Goal: Transaction & Acquisition: Download file/media

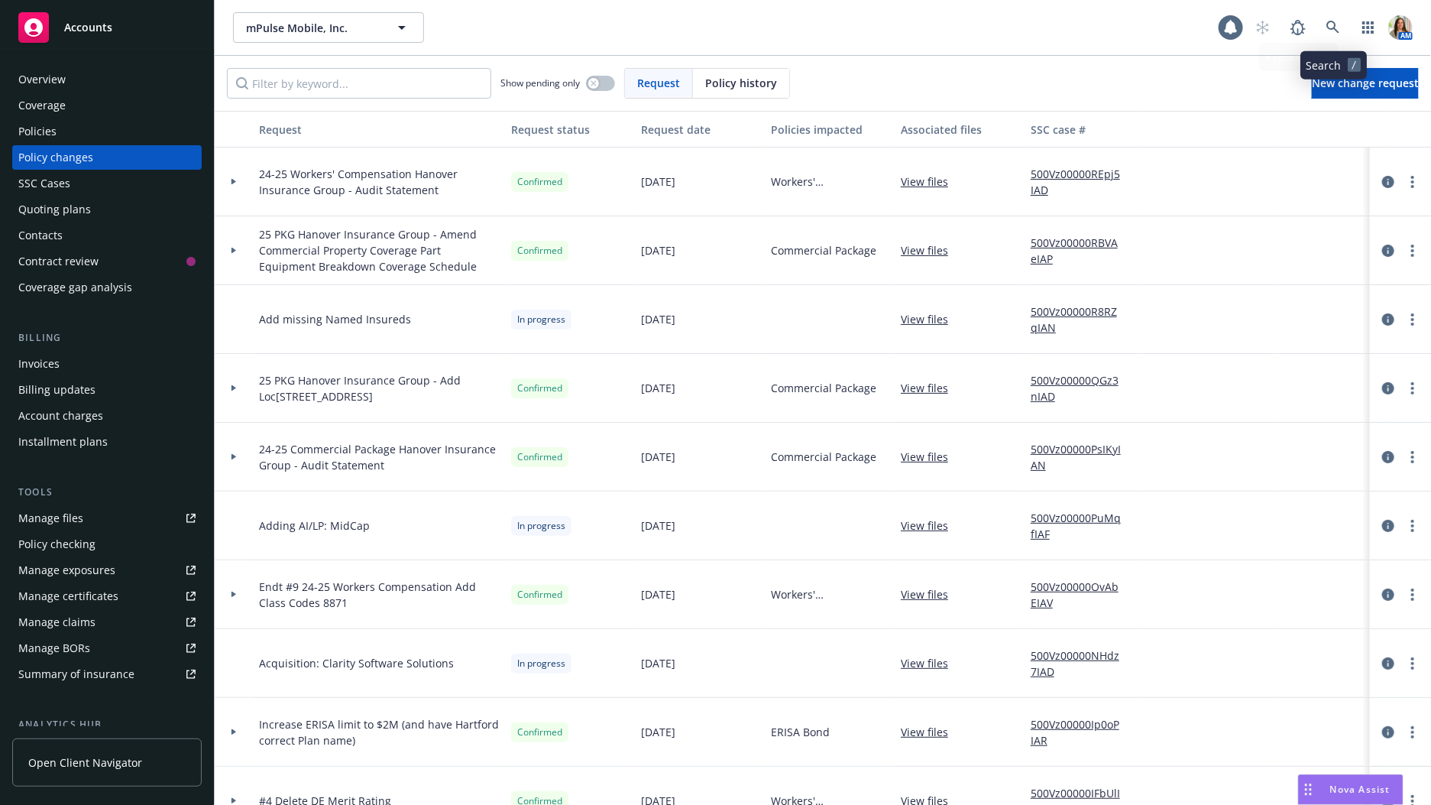
scroll to position [60, 0]
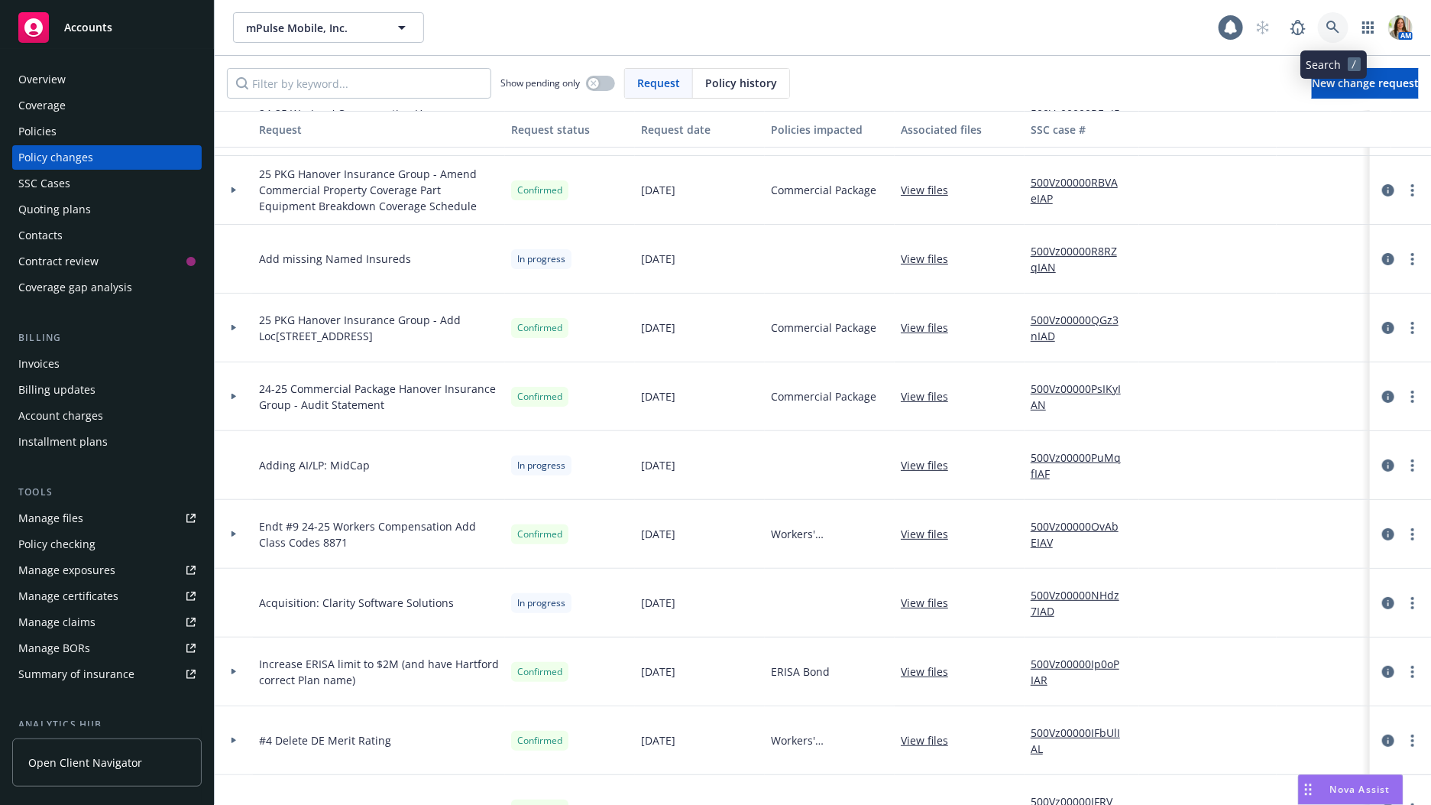
click at [1342, 24] on link at bounding box center [1333, 27] width 31 height 31
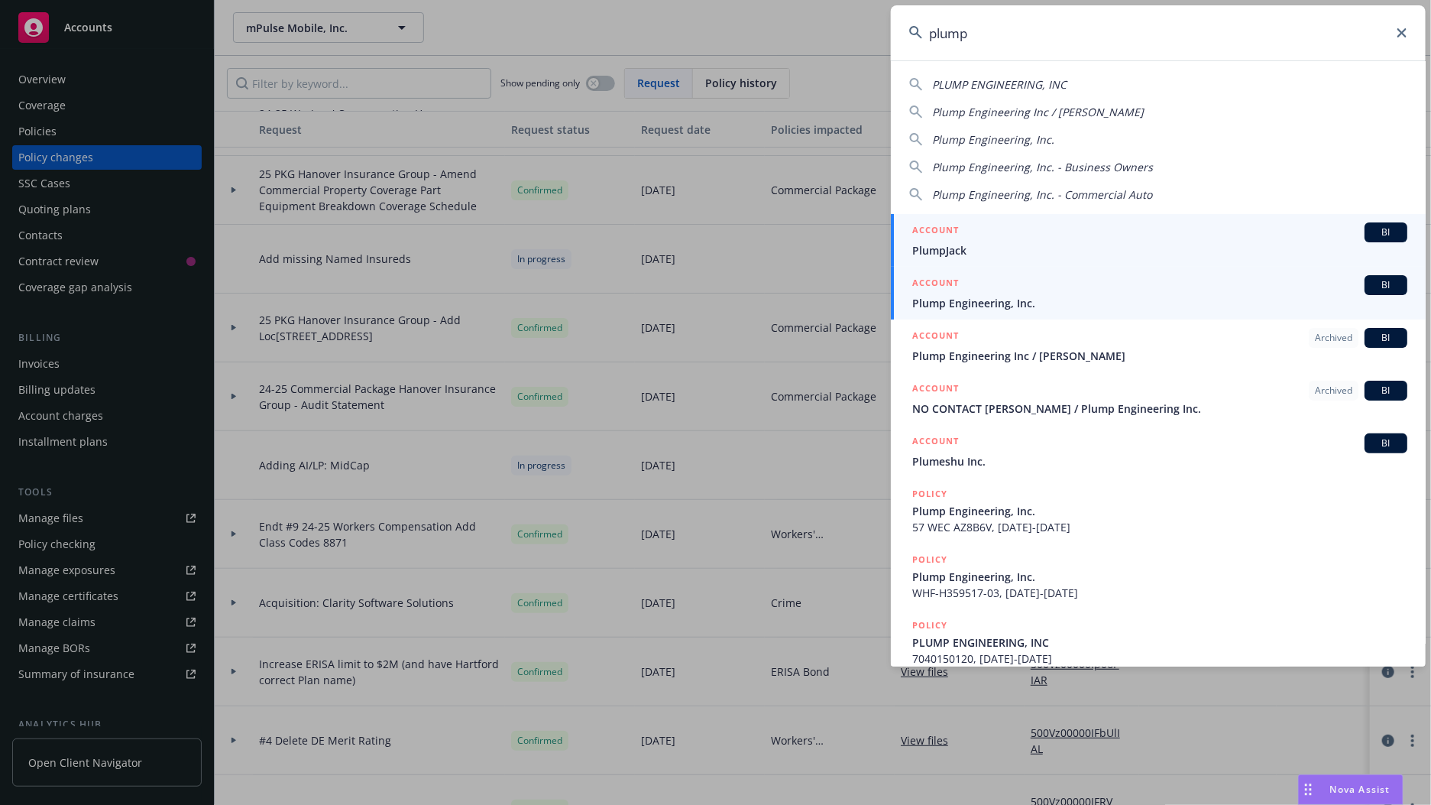
type input "plump"
click at [978, 293] on div "ACCOUNT BI" at bounding box center [1159, 285] width 495 height 20
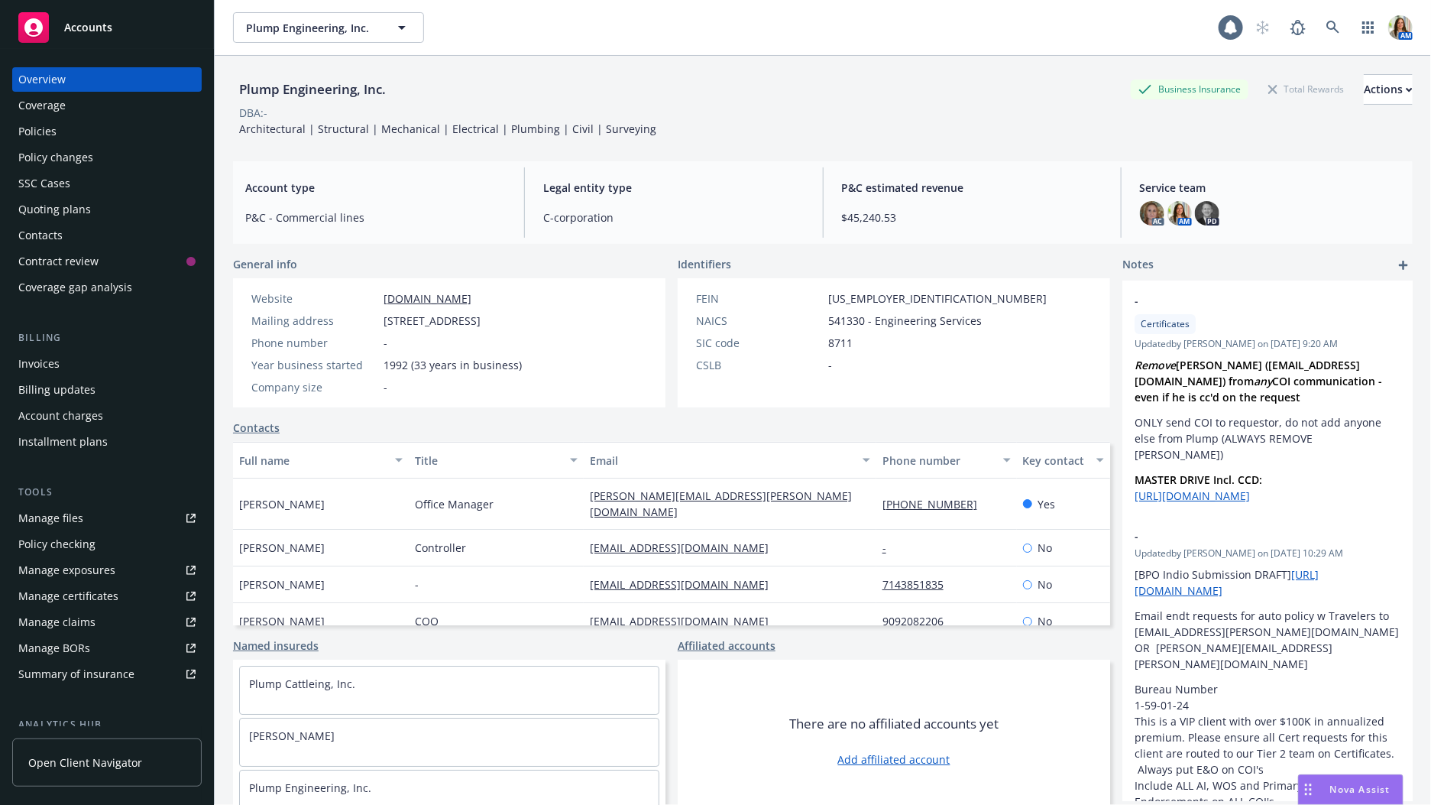
click at [67, 123] on div "Policies" at bounding box center [106, 131] width 177 height 24
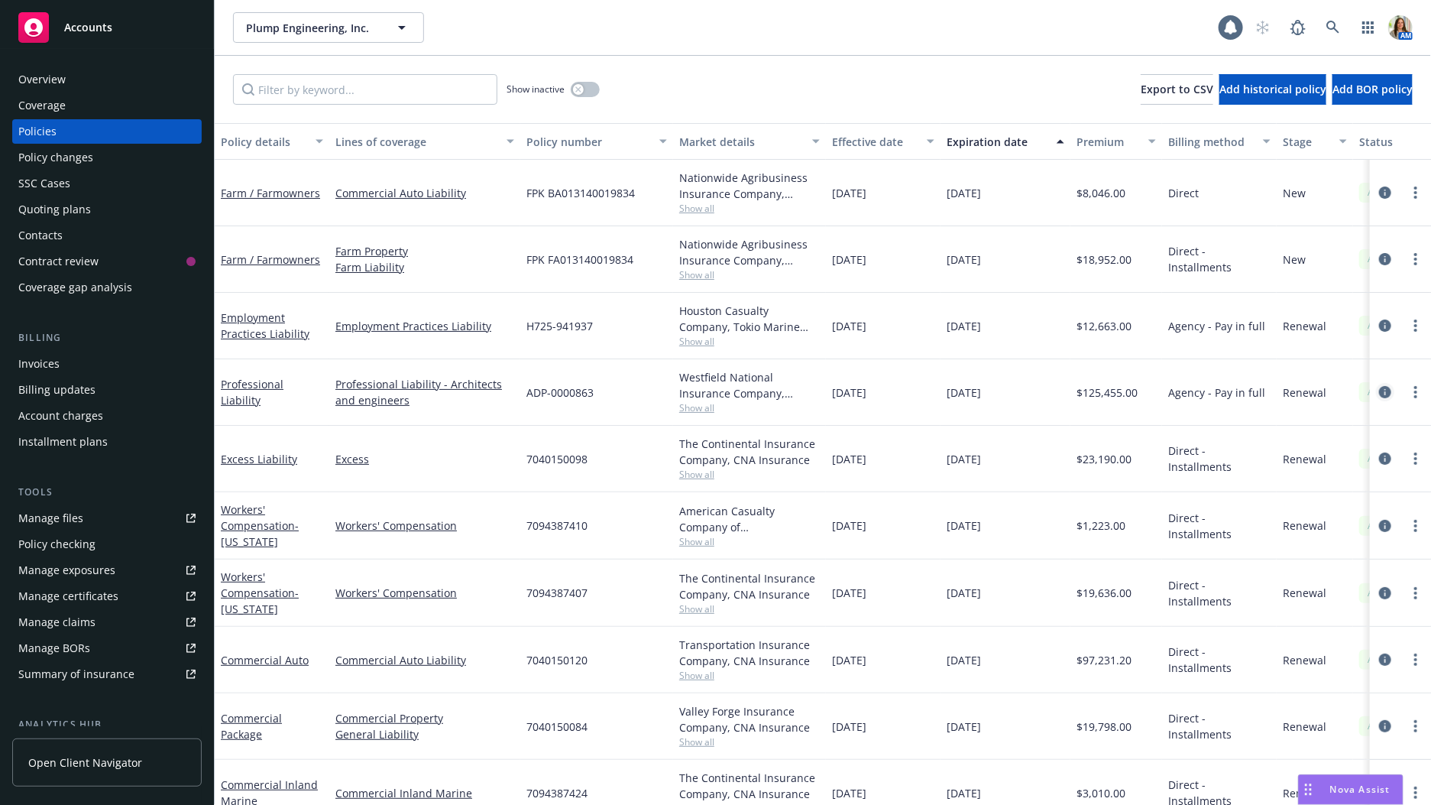
click at [1385, 393] on icon "circleInformation" at bounding box center [1385, 392] width 12 height 12
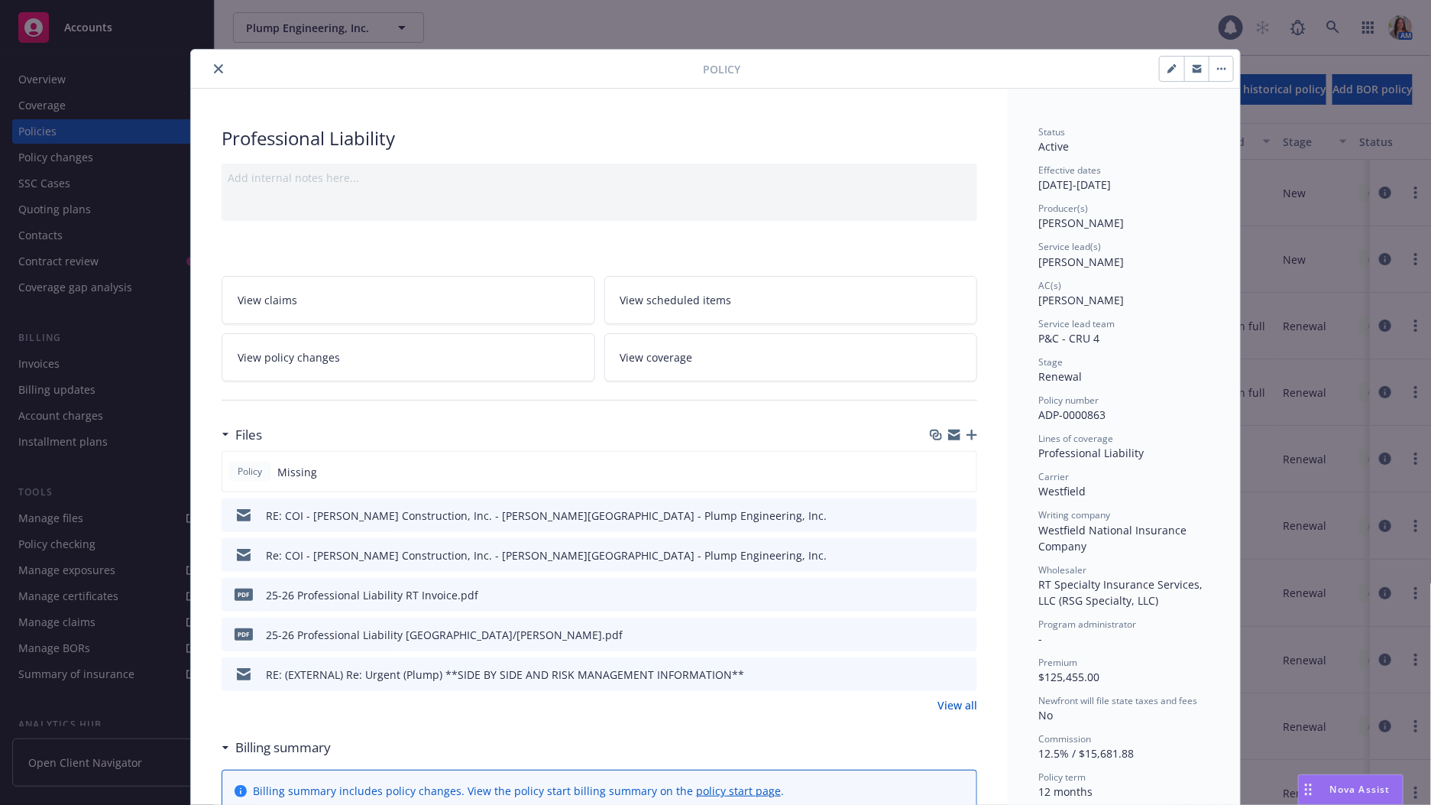
click at [934, 632] on icon "download file" at bounding box center [937, 633] width 12 height 12
click at [220, 66] on icon "close" at bounding box center [218, 68] width 9 height 9
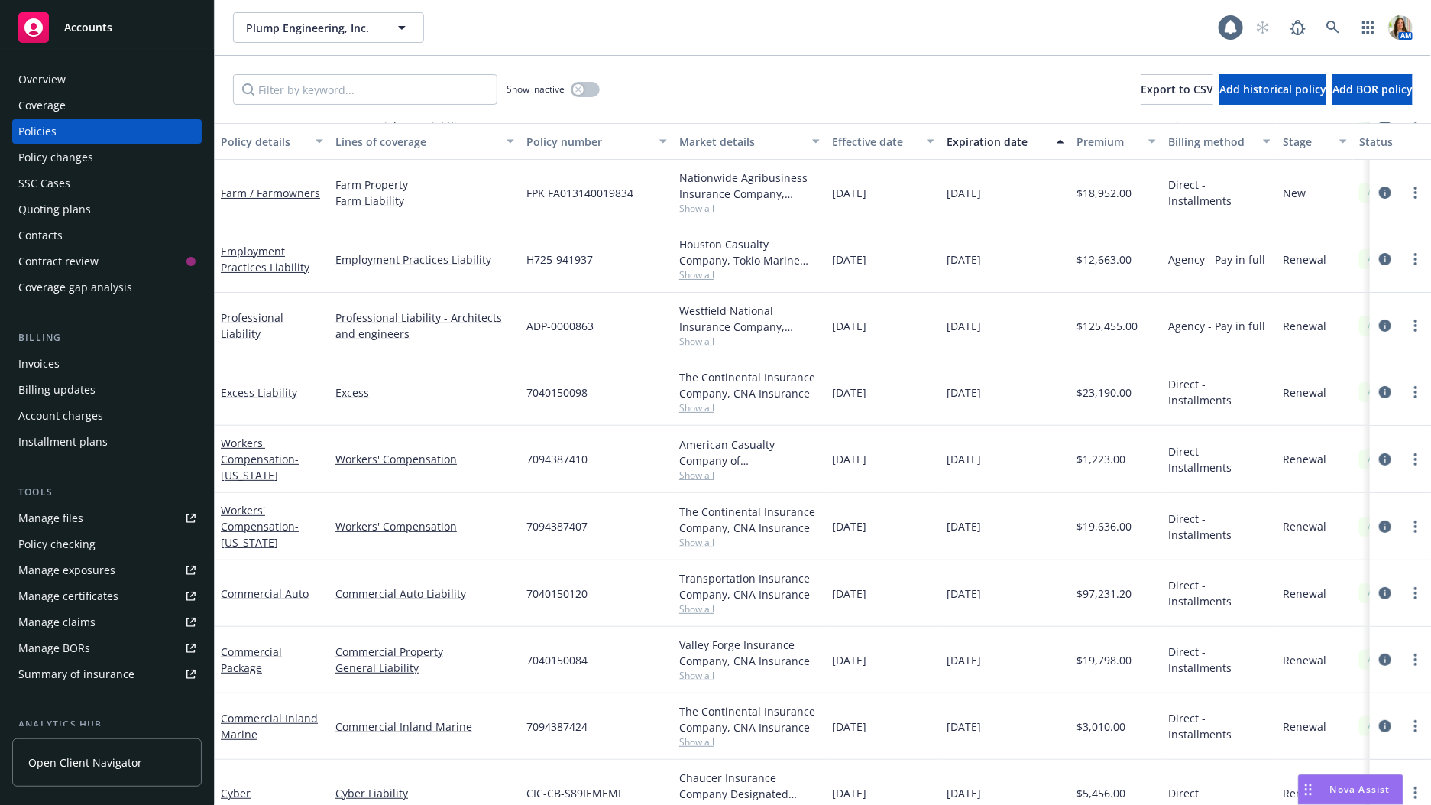
scroll to position [85, 0]
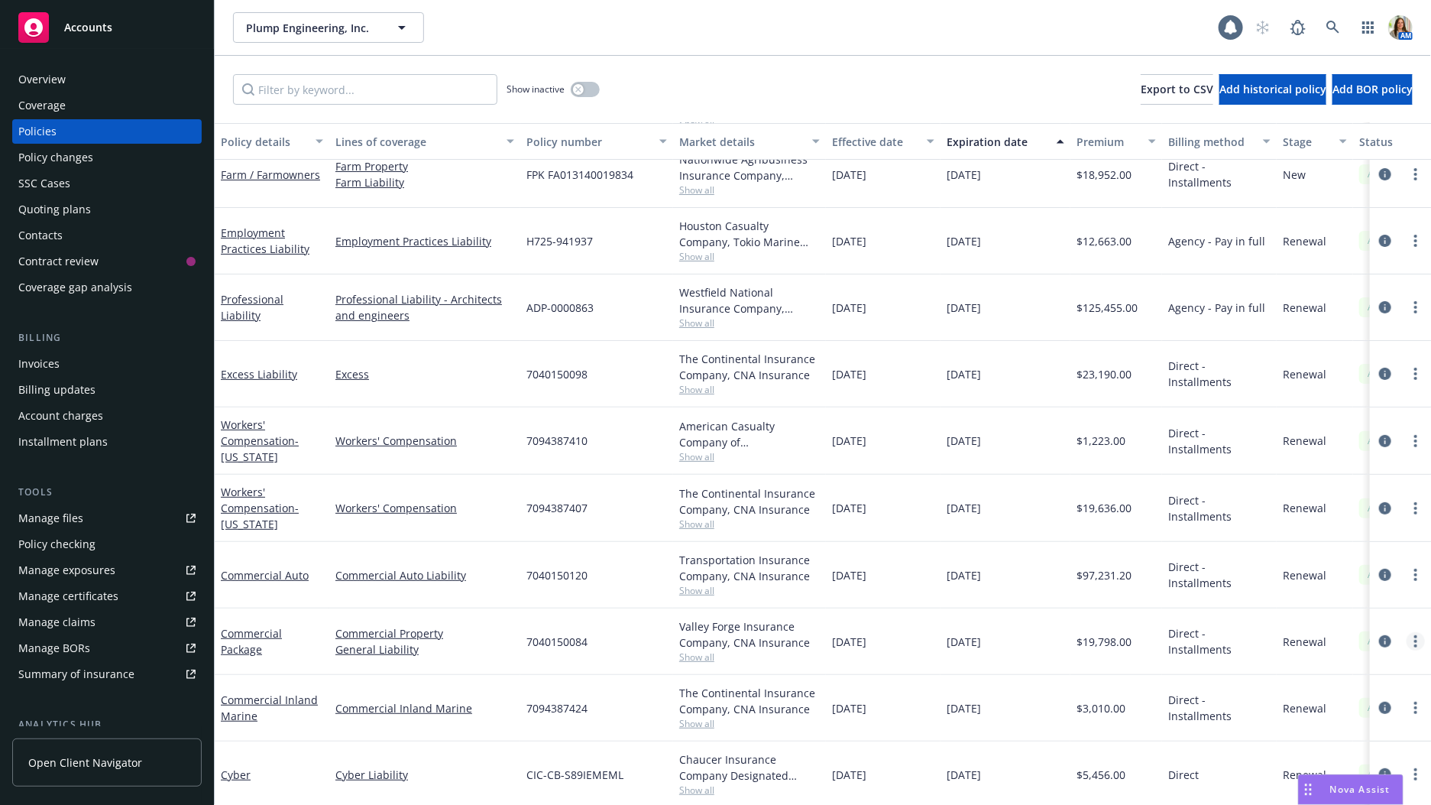
click at [1416, 635] on circle "more" at bounding box center [1415, 636] width 3 height 3
click at [1337, 572] on link "Copy logging email" at bounding box center [1335, 577] width 180 height 31
